Goal: Communication & Community: Answer question/provide support

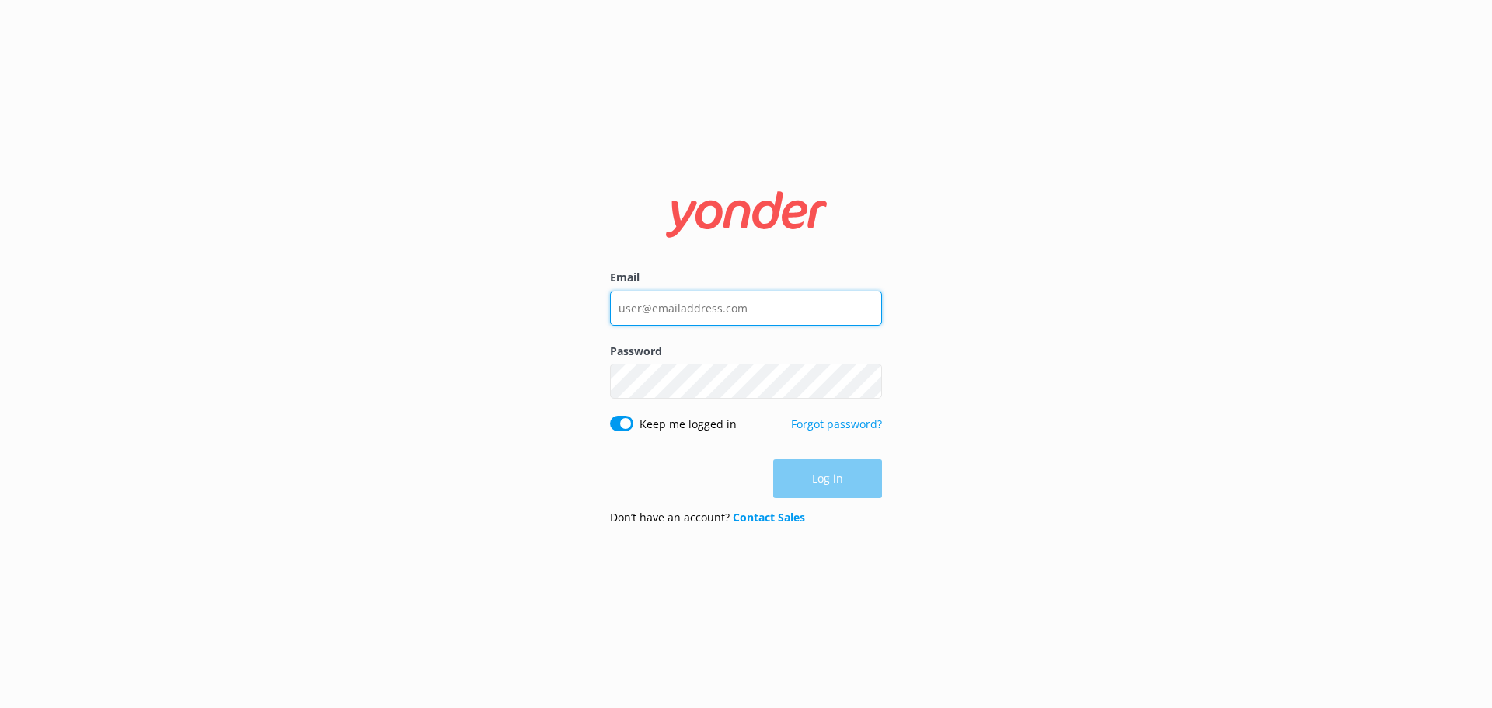
type input "[EMAIL_ADDRESS][DOMAIN_NAME]"
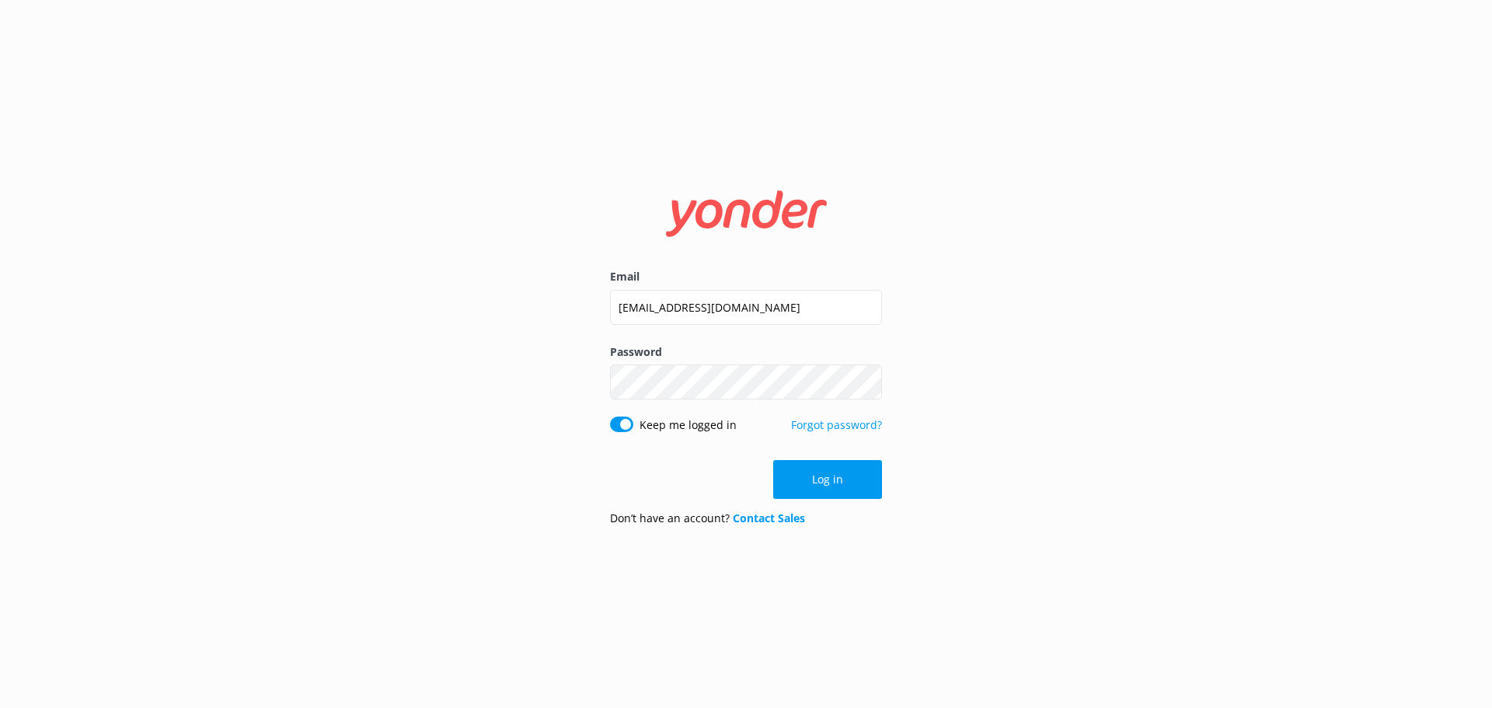
click at [826, 479] on div "Log in" at bounding box center [746, 479] width 272 height 39
click at [852, 480] on button "Log in" at bounding box center [827, 479] width 109 height 39
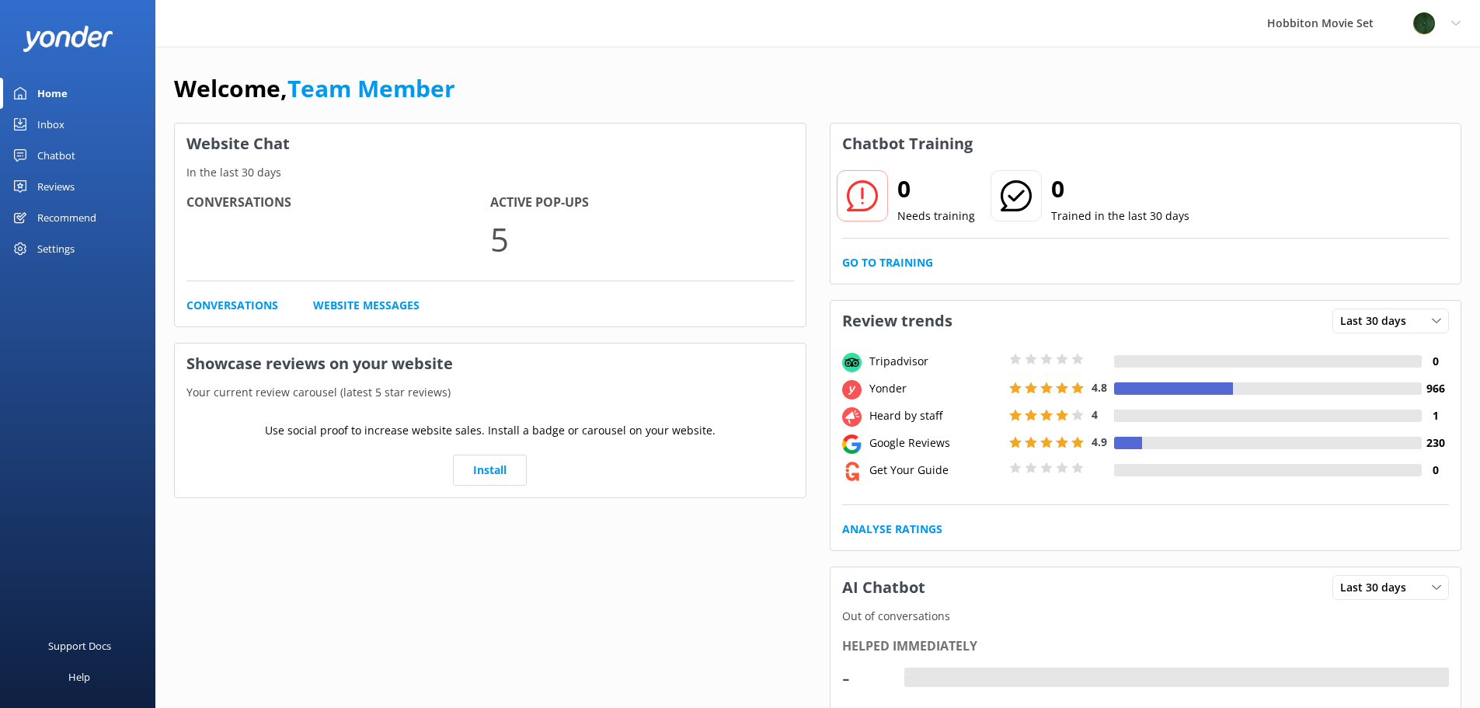
click at [75, 132] on link "Inbox" at bounding box center [77, 124] width 155 height 31
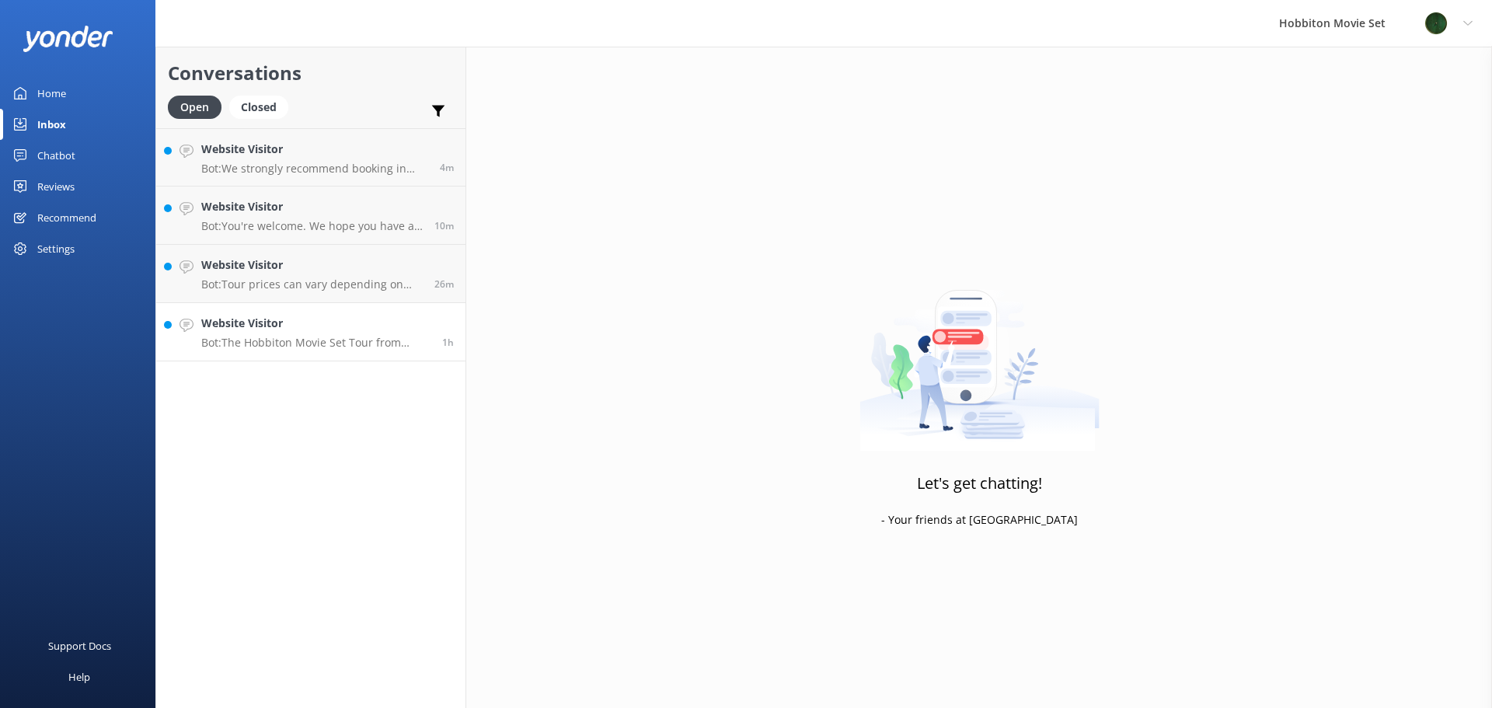
click at [352, 350] on link "Website Visitor Bot: The Hobbiton Movie Set Tour from [GEOGRAPHIC_DATA] i-SITE …" at bounding box center [310, 332] width 309 height 58
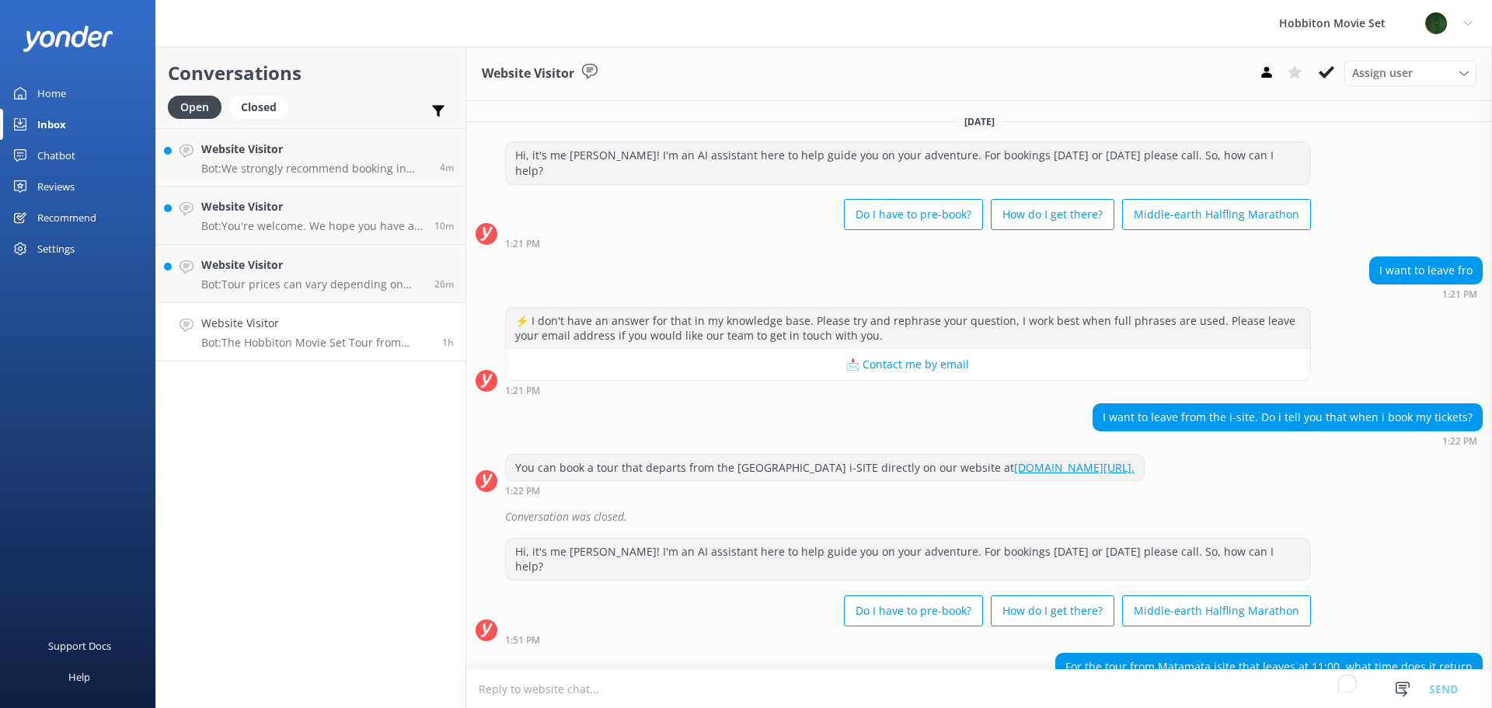
scroll to position [54, 0]
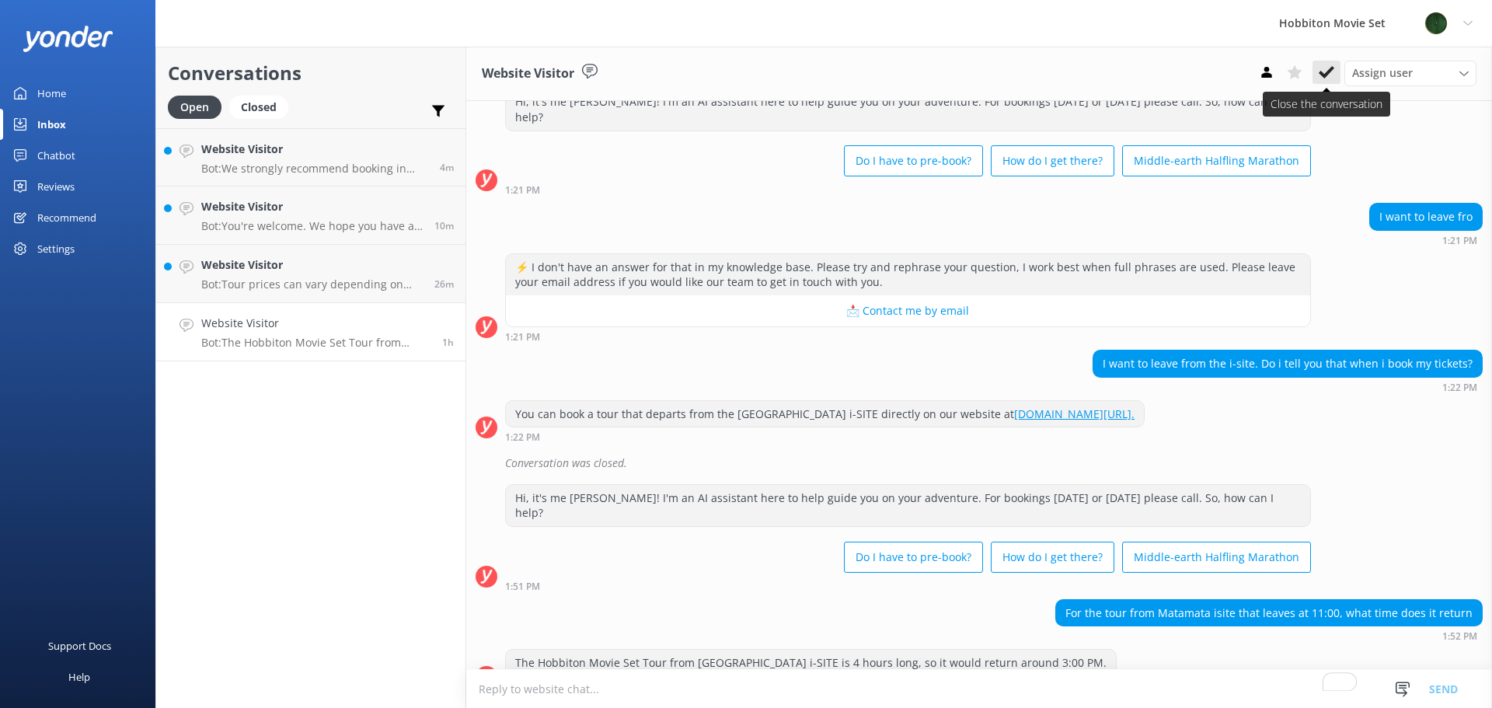
click at [1322, 64] on icon at bounding box center [1327, 72] width 16 height 16
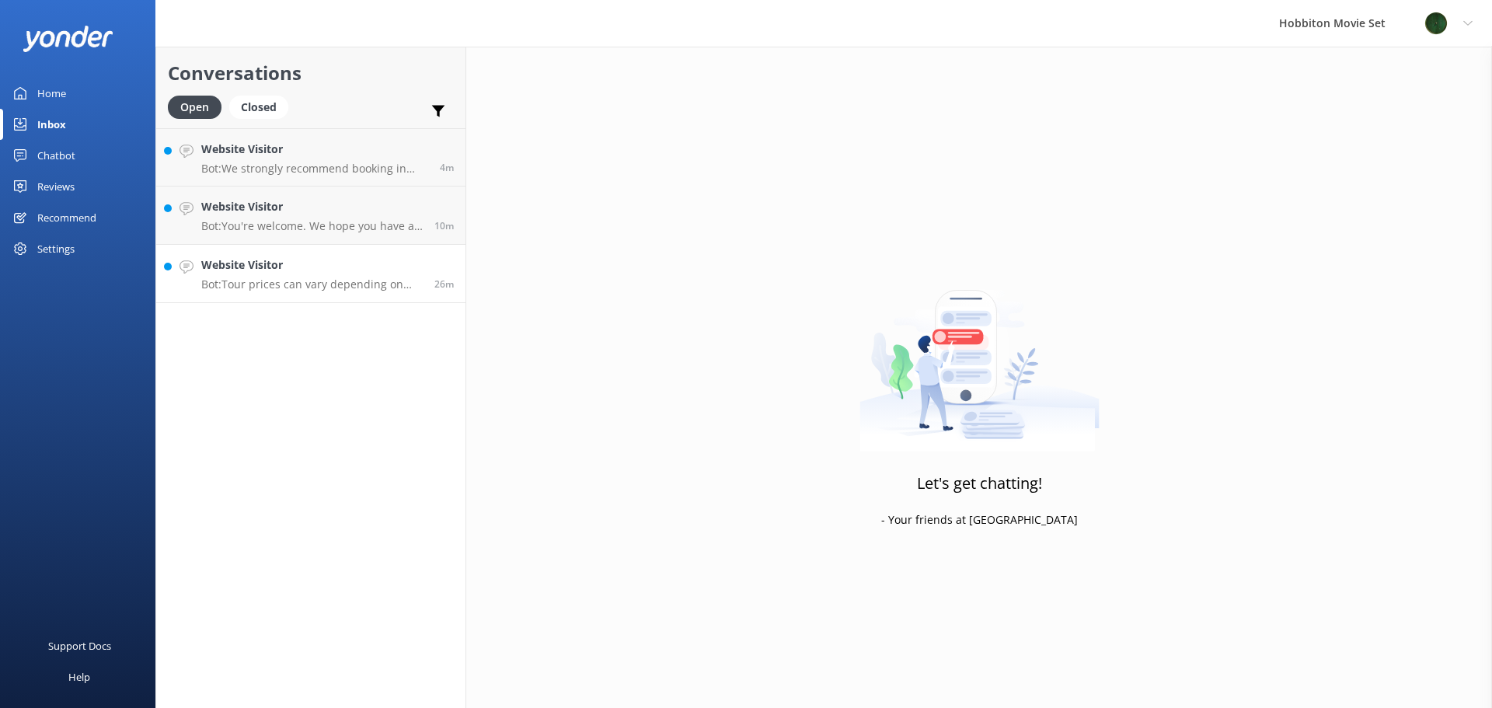
click at [270, 263] on h4 "Website Visitor" at bounding box center [311, 264] width 221 height 17
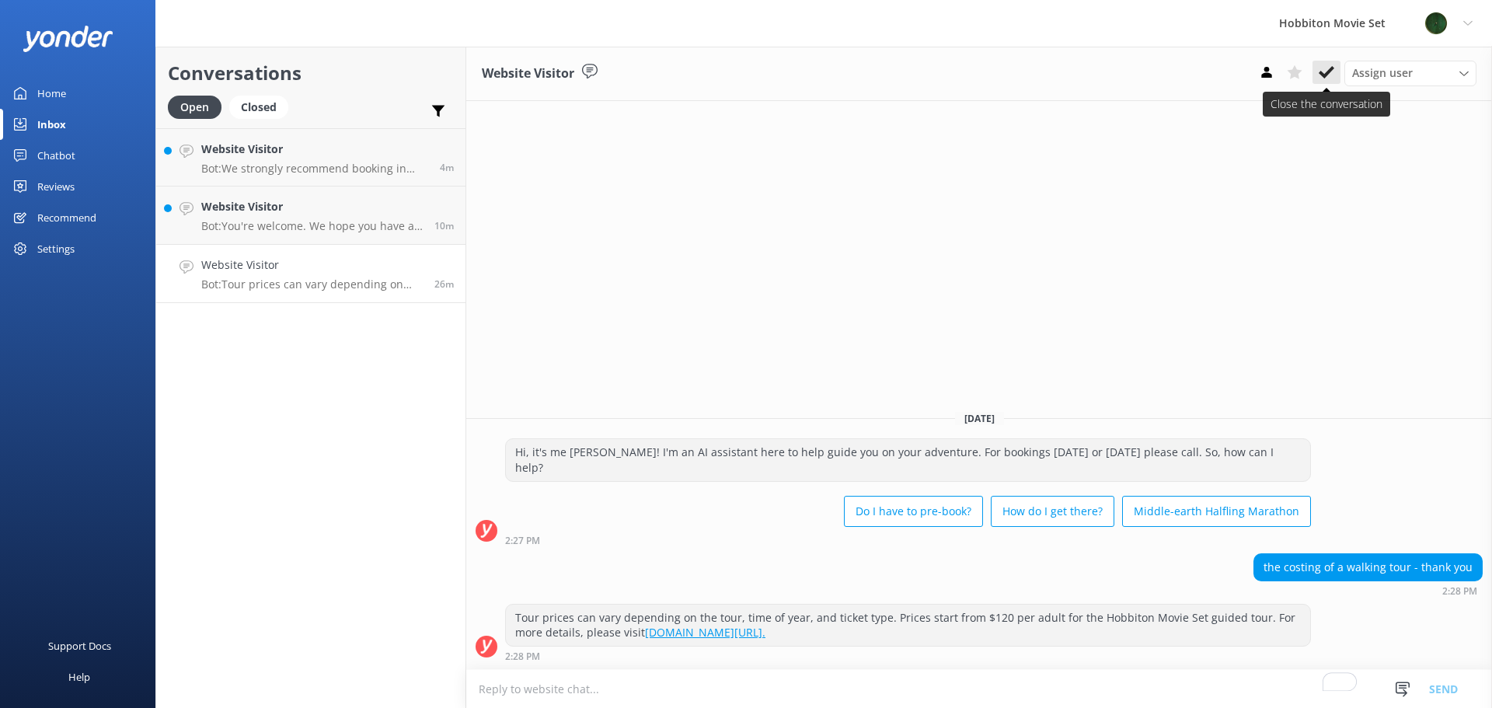
click at [1318, 70] on button at bounding box center [1326, 72] width 28 height 23
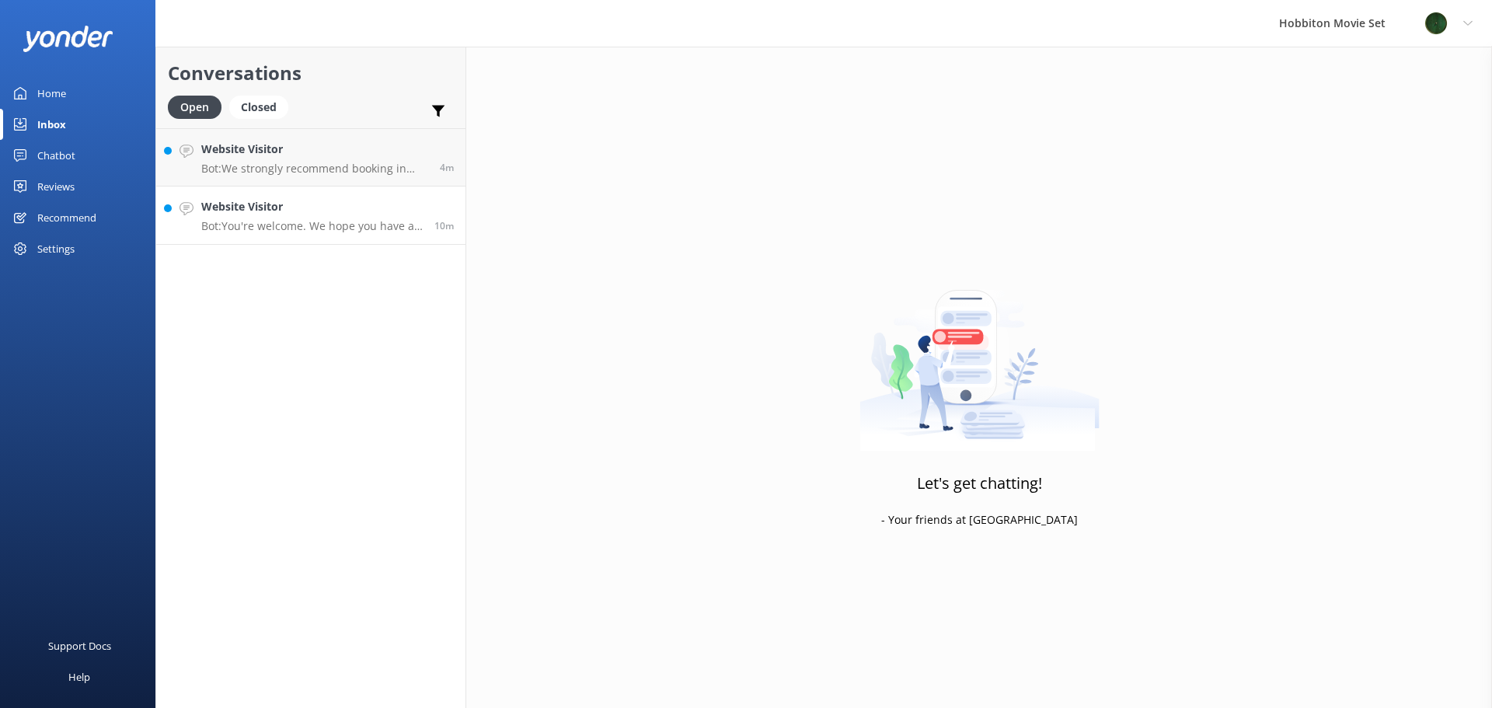
click at [246, 214] on h4 "Website Visitor" at bounding box center [311, 206] width 221 height 17
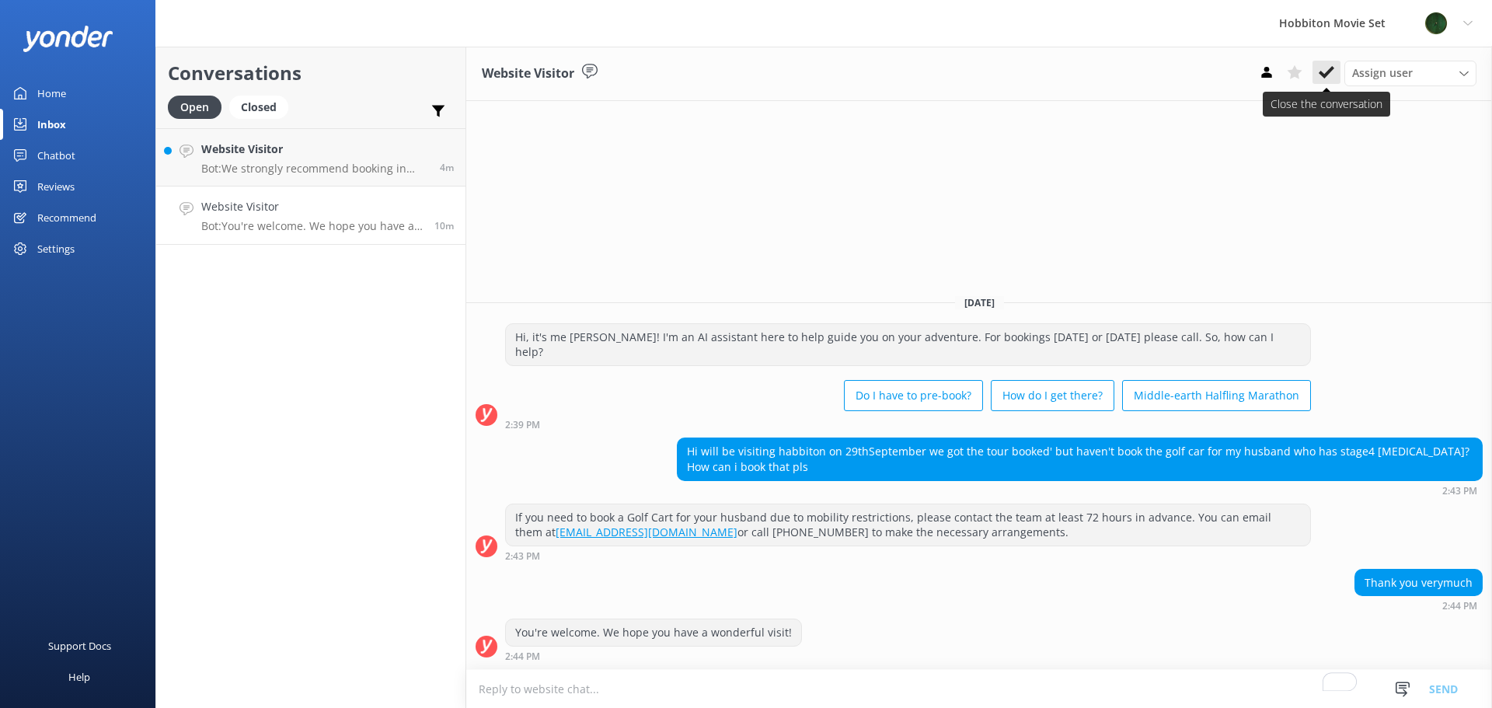
click at [1331, 66] on icon at bounding box center [1327, 72] width 16 height 16
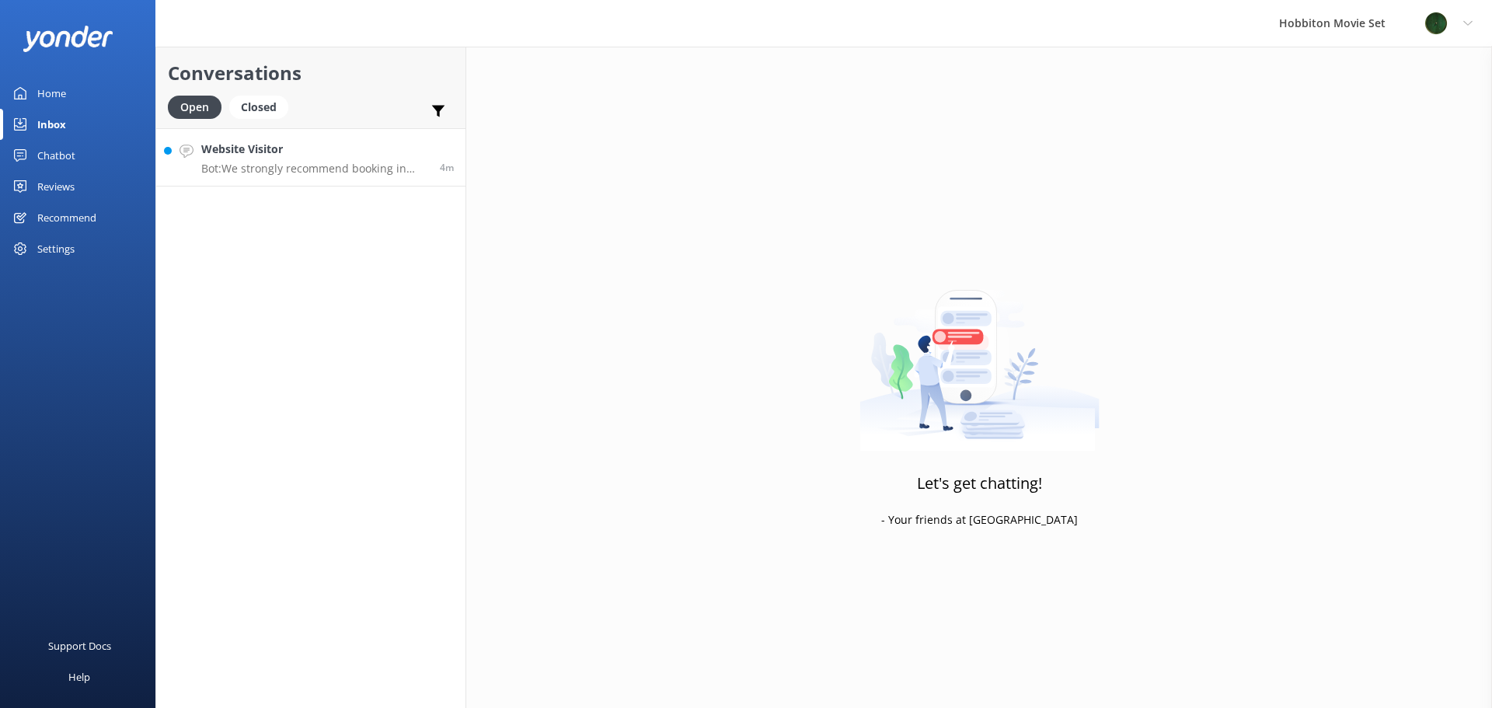
click at [315, 165] on p "Bot: We strongly recommend booking in advance as our tours are known to sell ou…" at bounding box center [314, 169] width 227 height 14
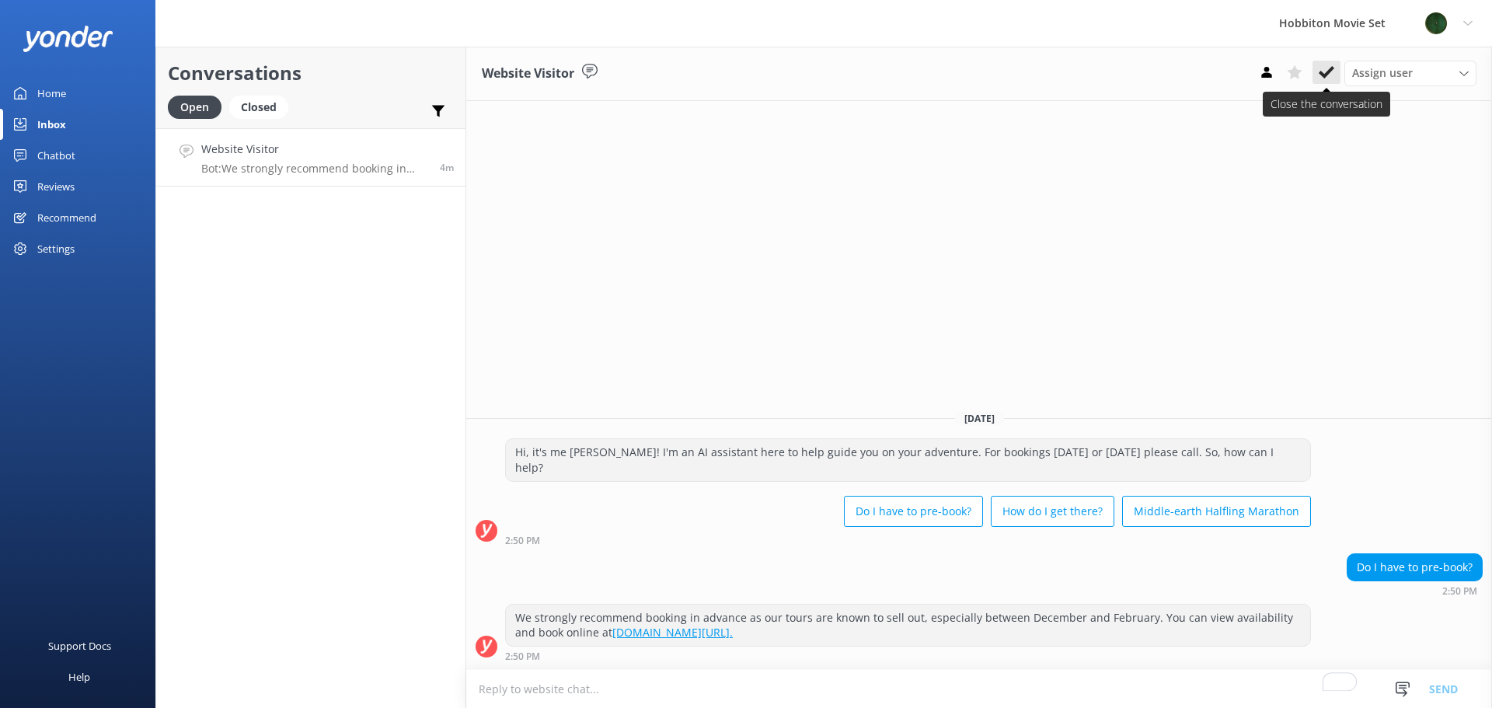
click at [1319, 78] on icon at bounding box center [1327, 72] width 16 height 16
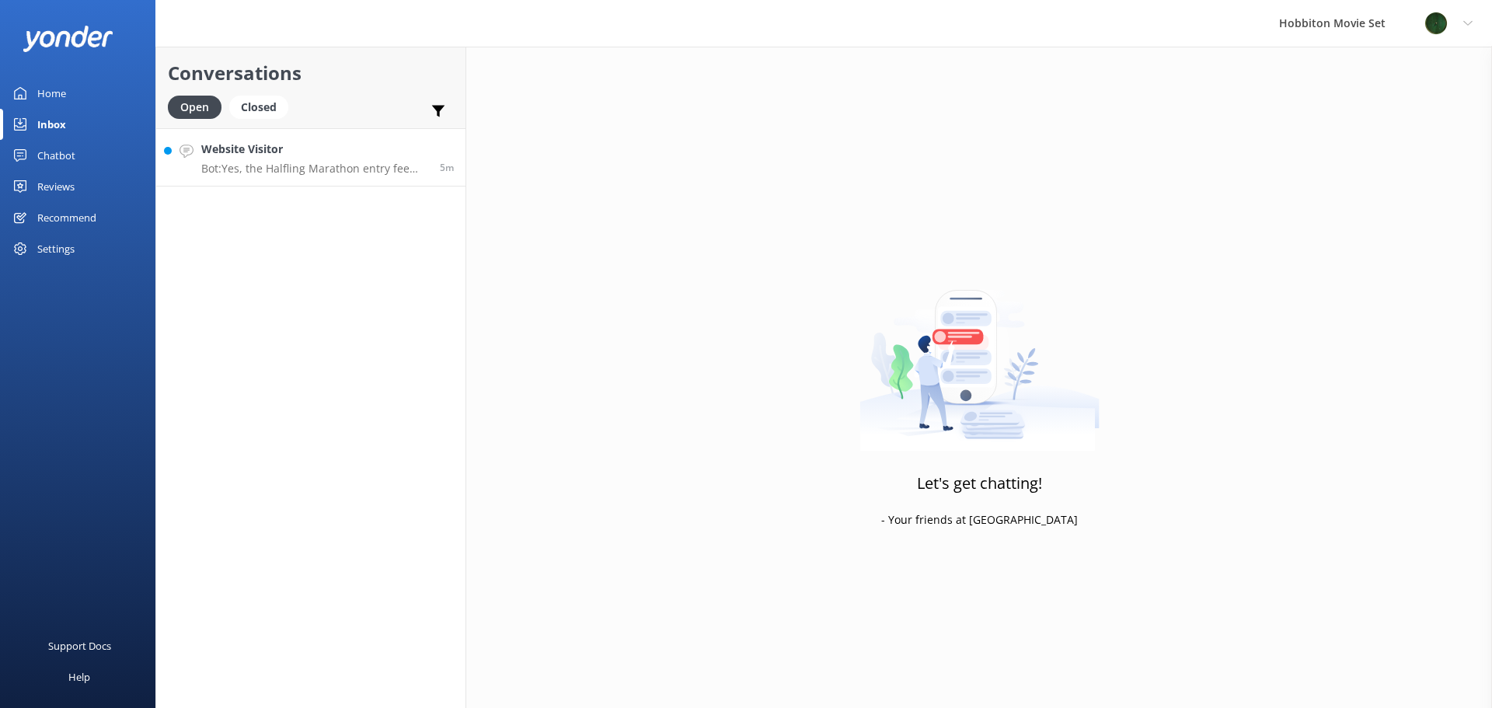
click at [364, 175] on p "Bot: Yes, the Halfling Marathon entry fee includes entry to the Hobbiton Movie …" at bounding box center [314, 169] width 227 height 14
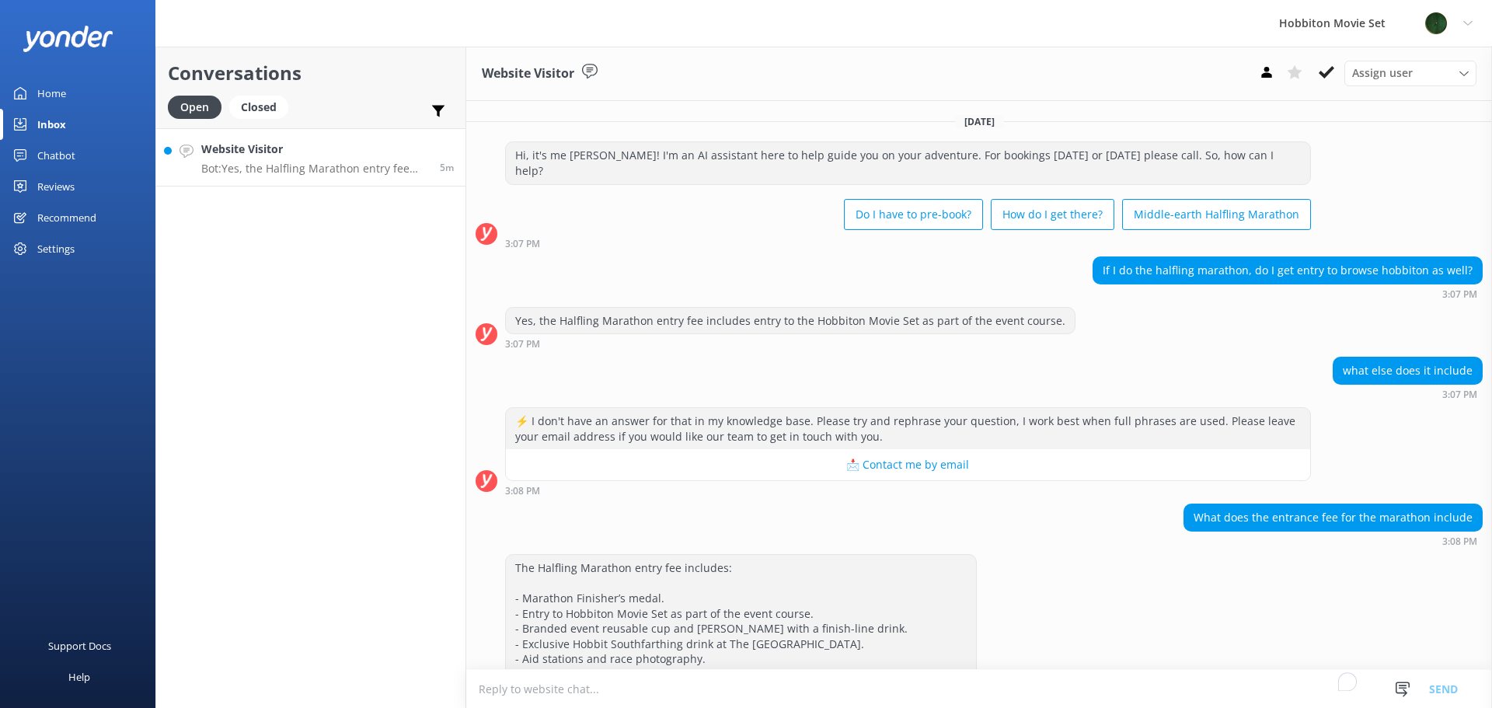
scroll to position [41, 0]
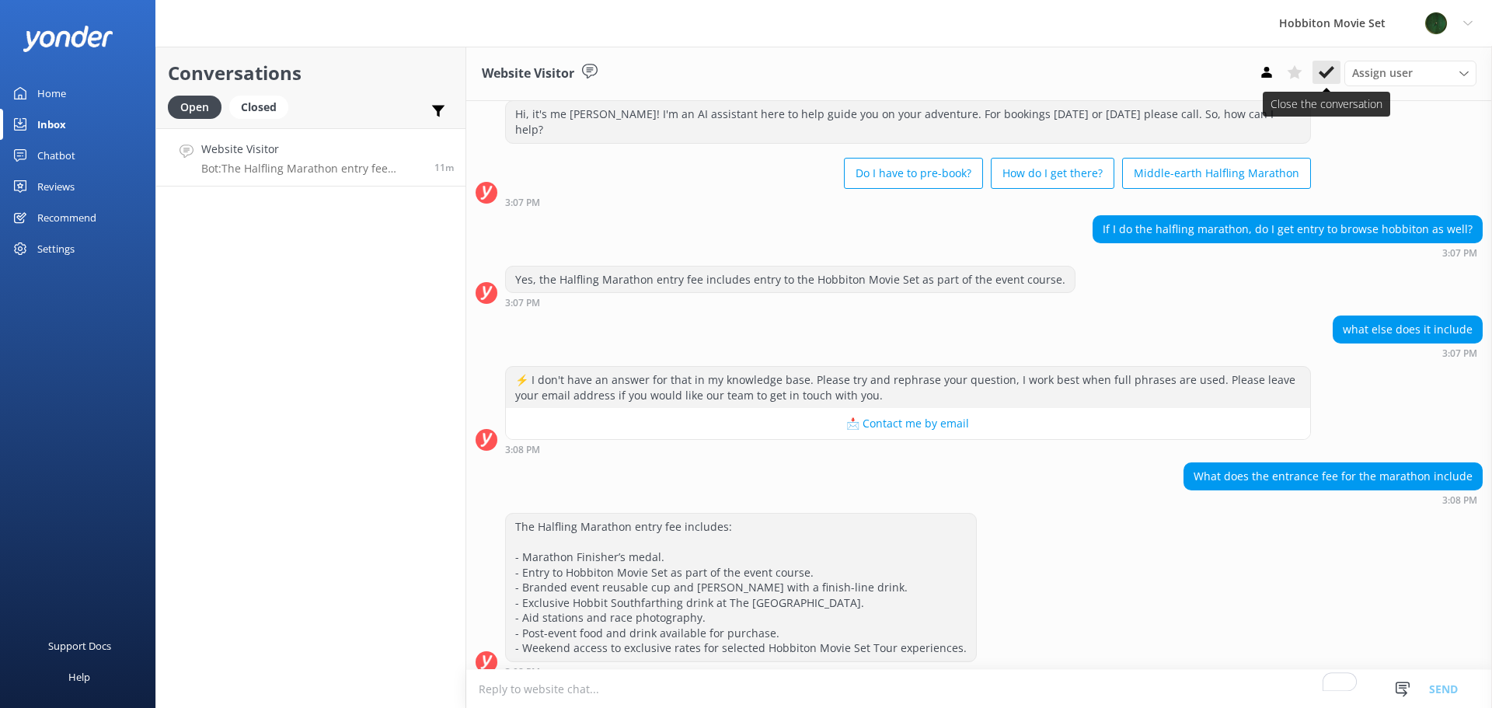
click at [1322, 63] on button at bounding box center [1326, 72] width 28 height 23
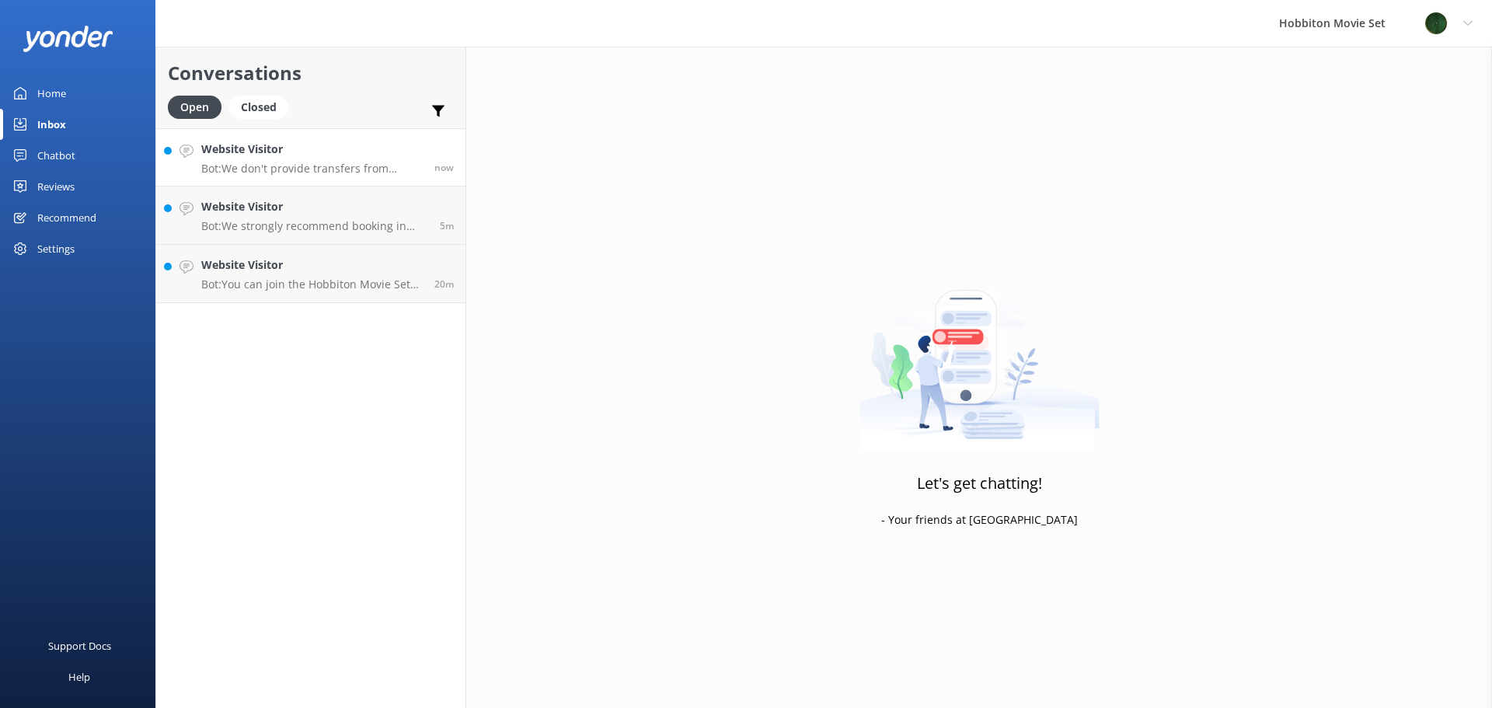
click at [335, 174] on p "Bot: We don't provide transfers from [GEOGRAPHIC_DATA] or [GEOGRAPHIC_DATA] por…" at bounding box center [311, 169] width 221 height 14
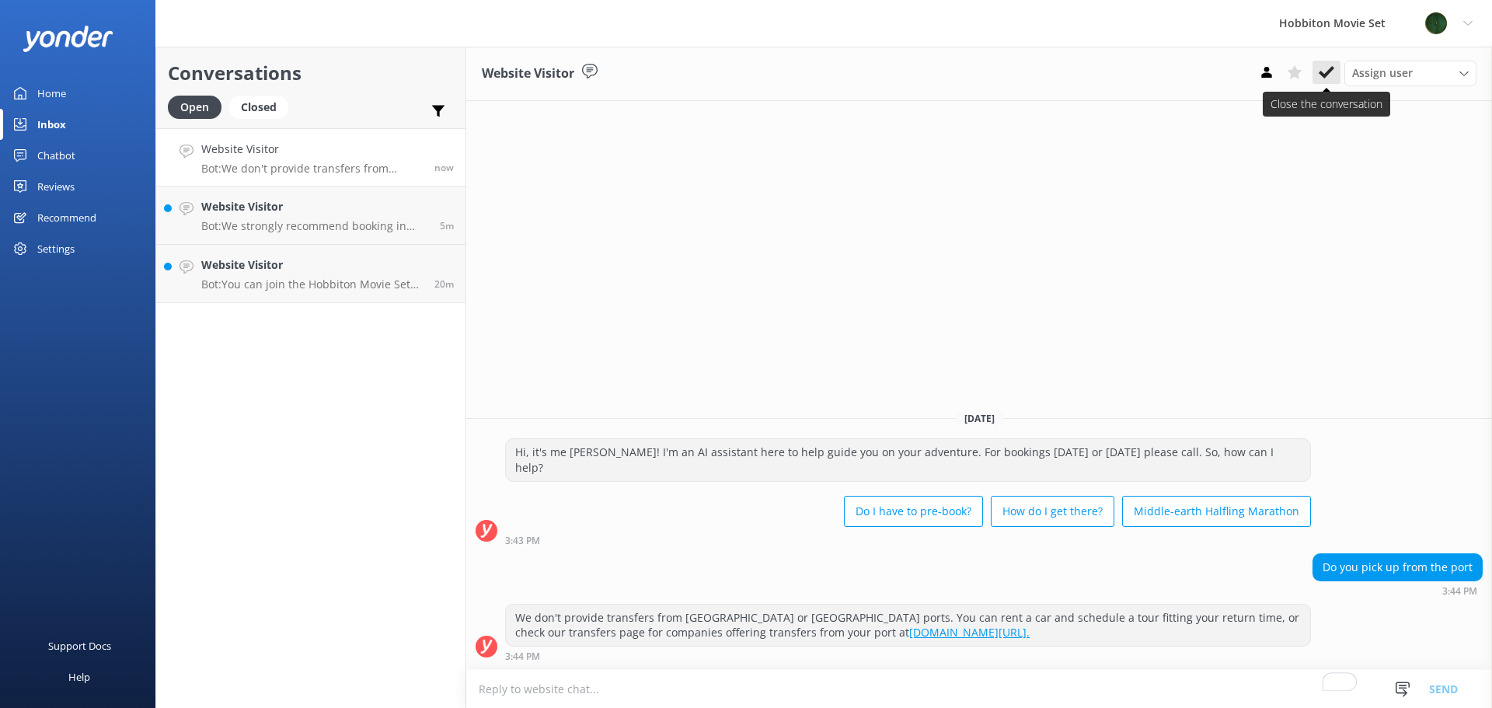
click at [1323, 77] on use at bounding box center [1327, 72] width 16 height 12
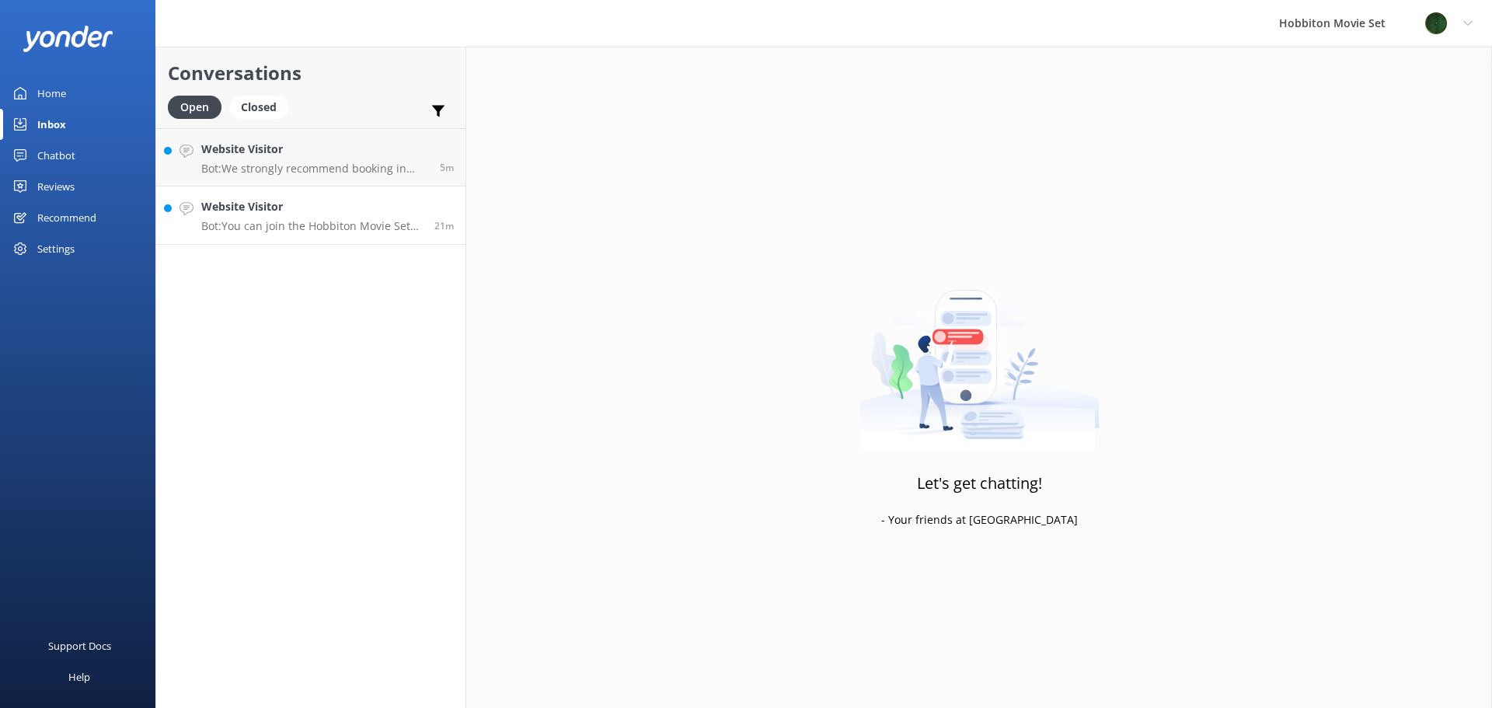
click at [305, 212] on h4 "Website Visitor" at bounding box center [311, 206] width 221 height 17
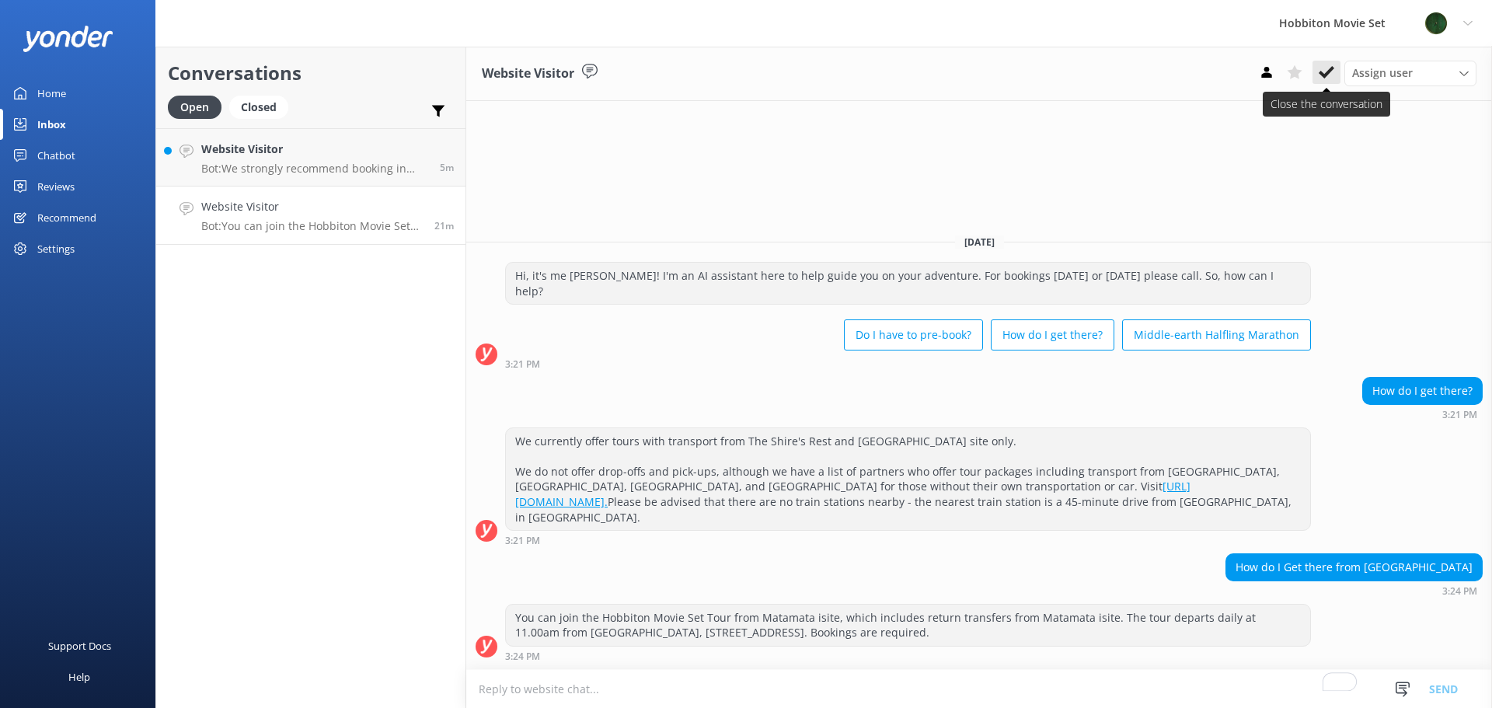
click at [1329, 70] on use at bounding box center [1327, 72] width 16 height 12
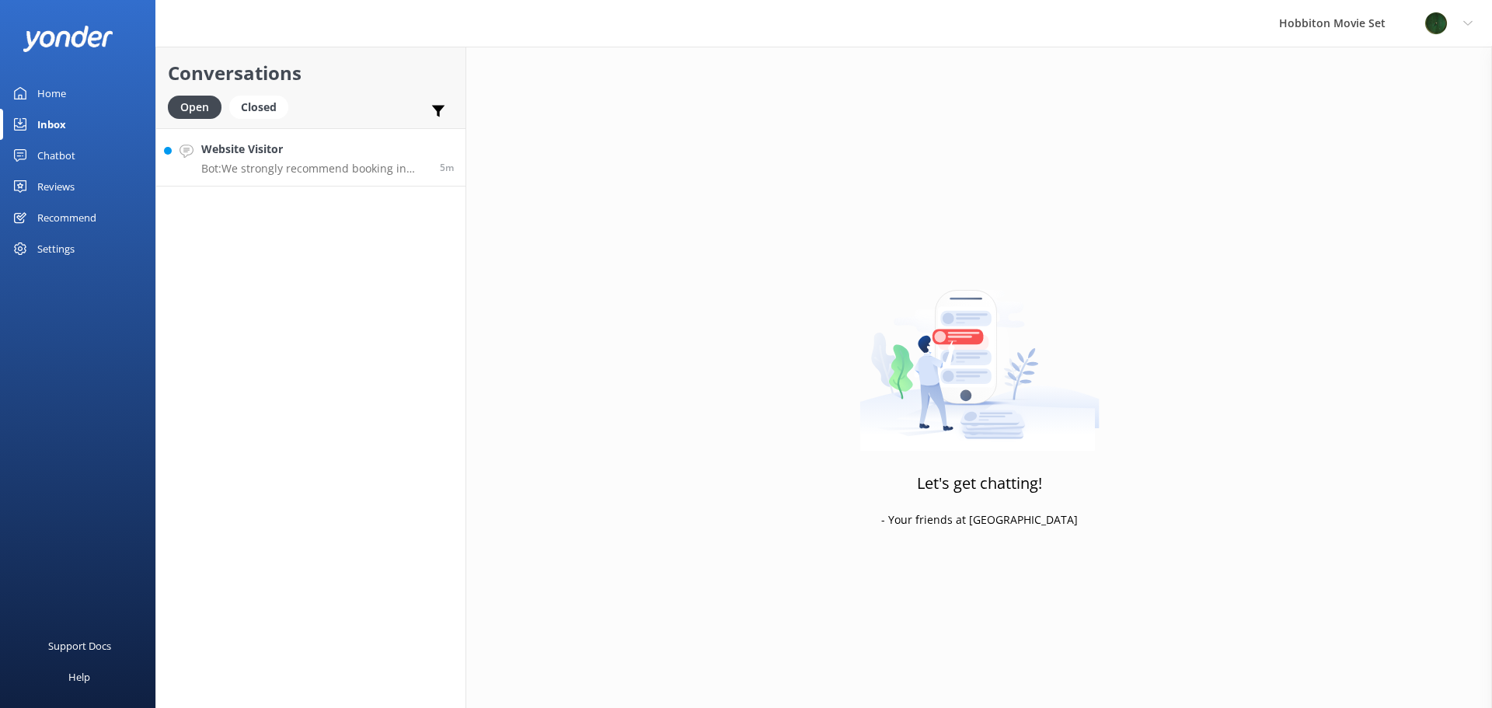
click at [217, 149] on h4 "Website Visitor" at bounding box center [314, 149] width 227 height 17
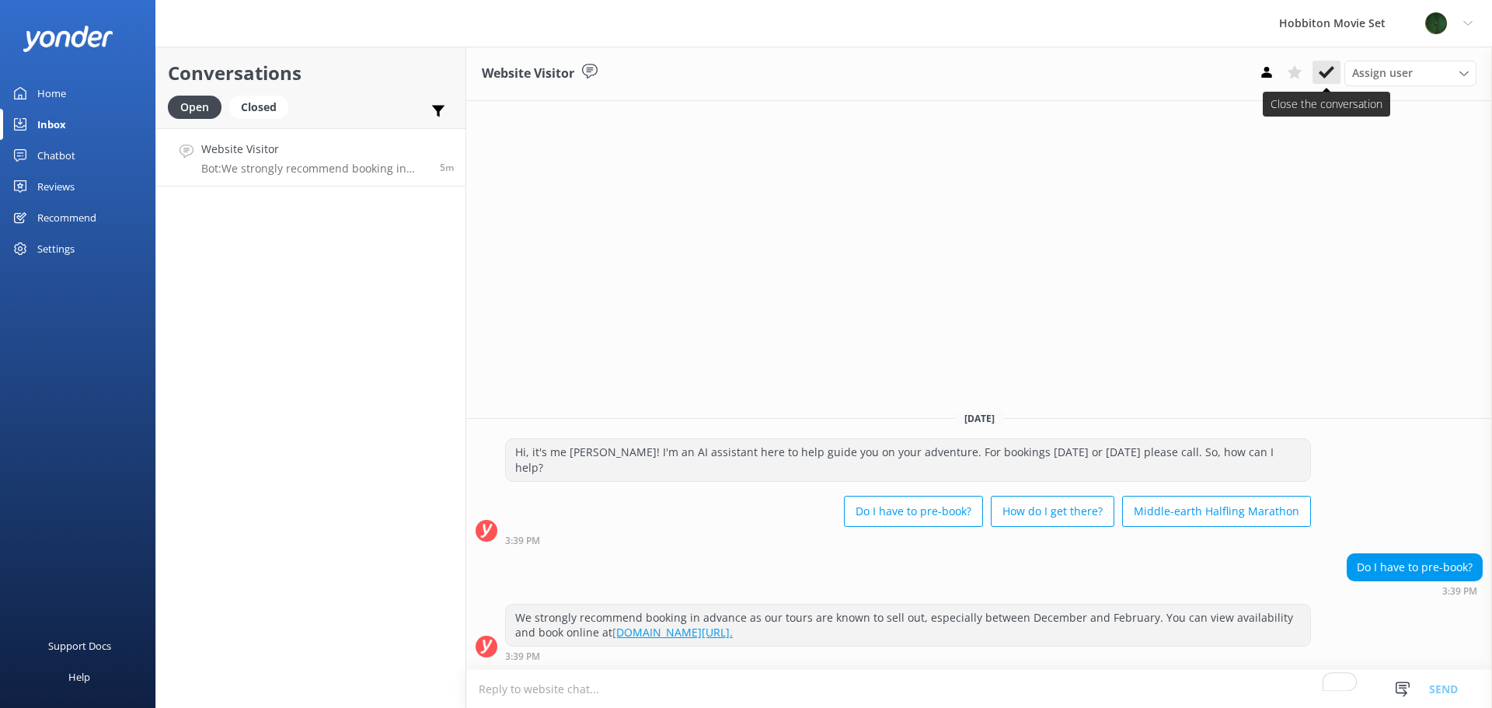
click at [1326, 78] on icon at bounding box center [1327, 72] width 16 height 16
